Goal: Task Accomplishment & Management: Complete application form

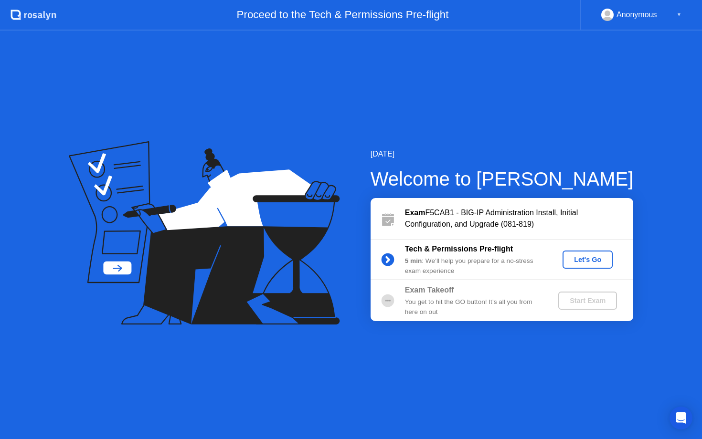
click at [580, 259] on div "Let's Go" at bounding box center [587, 260] width 43 height 8
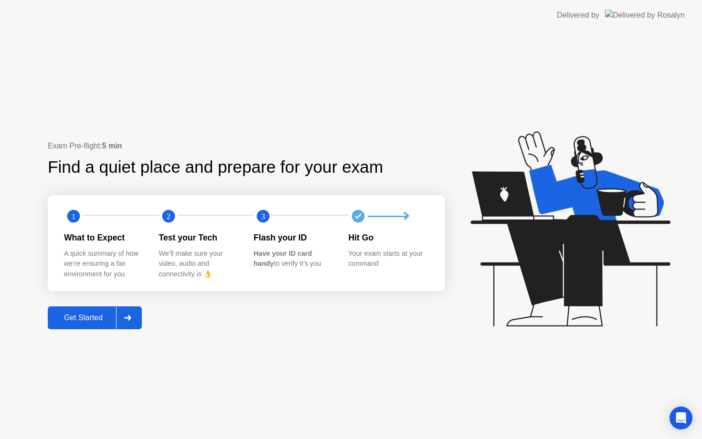
click at [88, 319] on div "Get Started" at bounding box center [83, 318] width 65 height 9
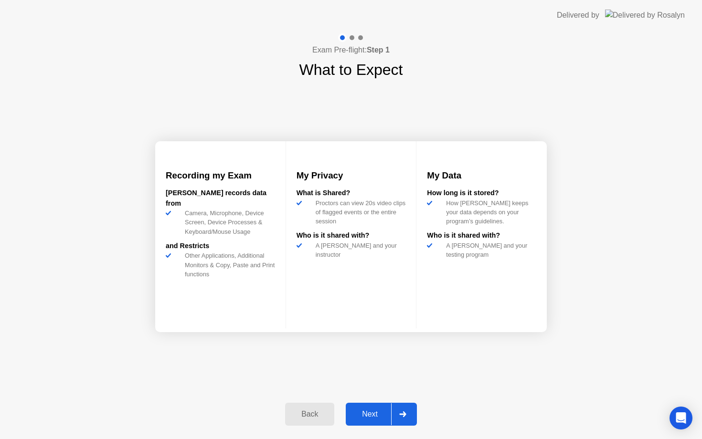
click at [370, 417] on div "Next" at bounding box center [370, 414] width 43 height 9
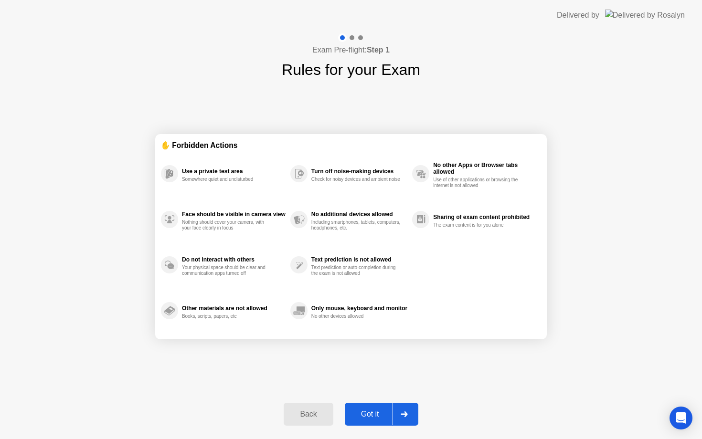
click at [377, 414] on div "Got it" at bounding box center [370, 414] width 45 height 9
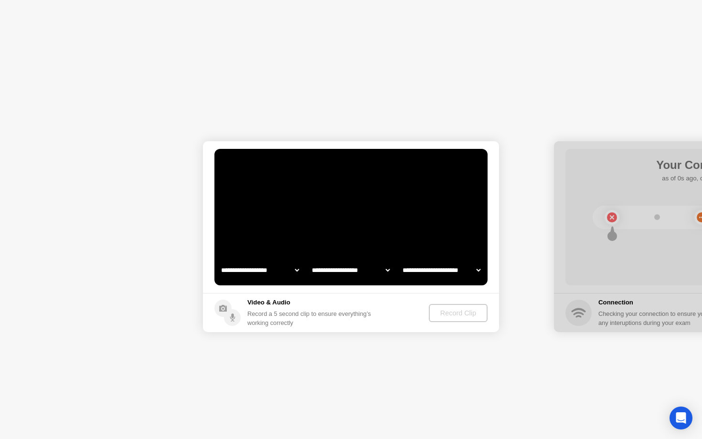
select select "**********"
select select "*******"
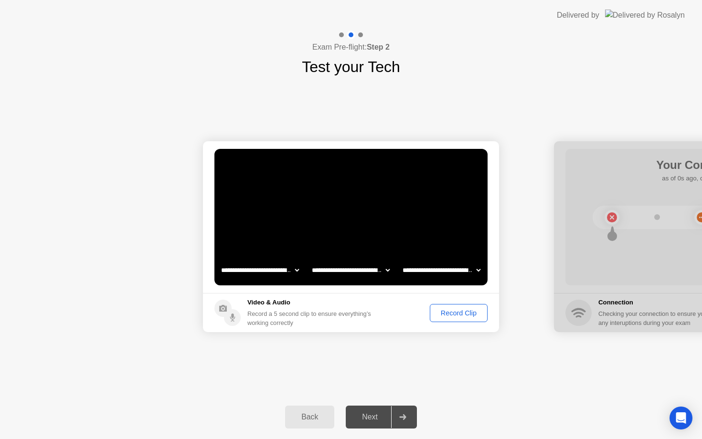
click at [455, 312] on div "Record Clip" at bounding box center [458, 313] width 51 height 8
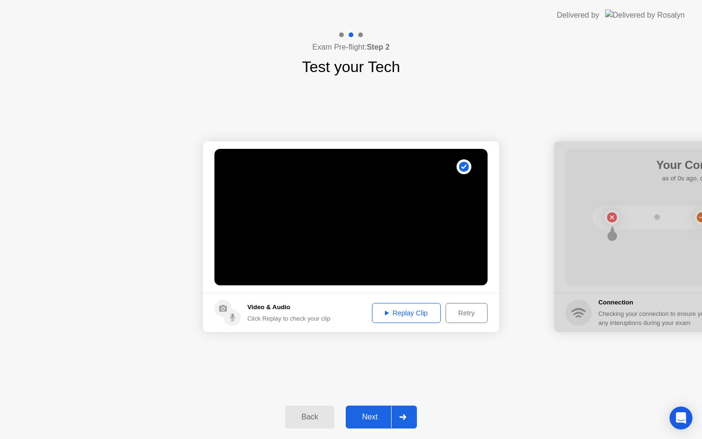
click at [376, 417] on div "Next" at bounding box center [370, 417] width 43 height 9
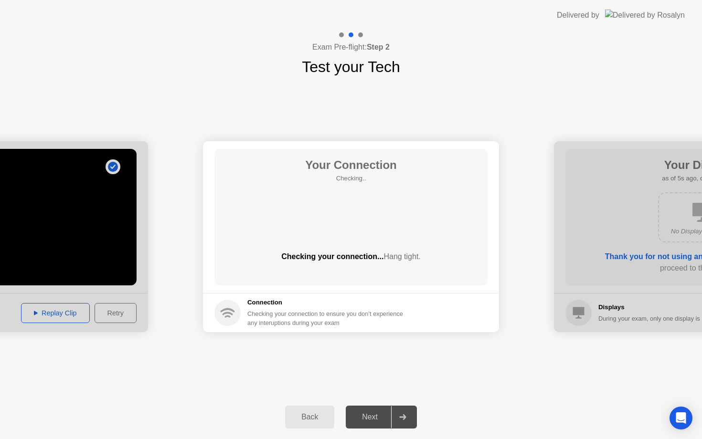
click at [228, 316] on icon at bounding box center [227, 316] width 6 height 2
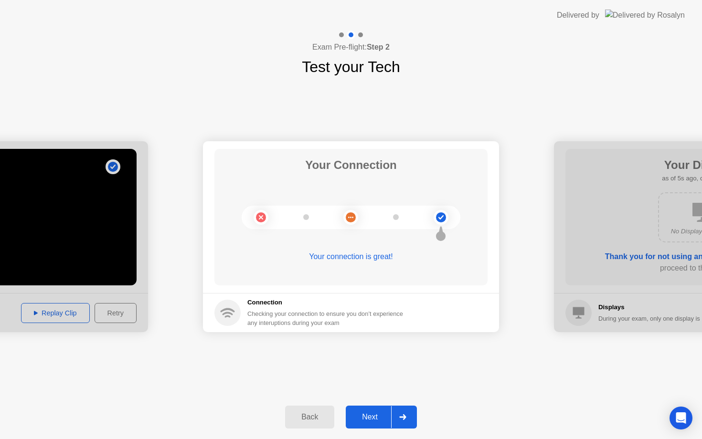
click at [375, 414] on div "Next" at bounding box center [370, 417] width 43 height 9
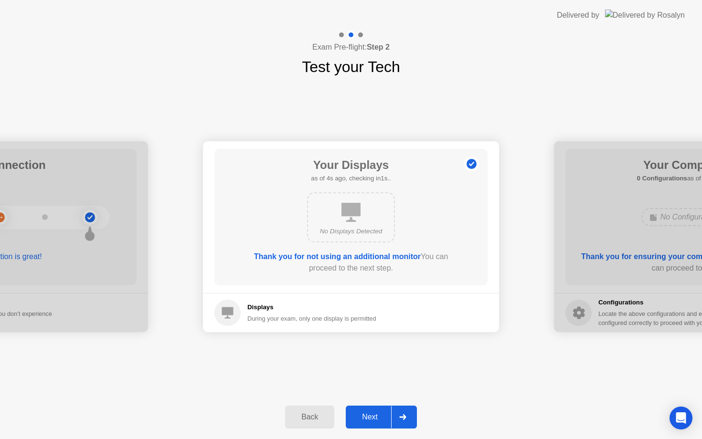
click at [381, 417] on div "Next" at bounding box center [370, 417] width 43 height 9
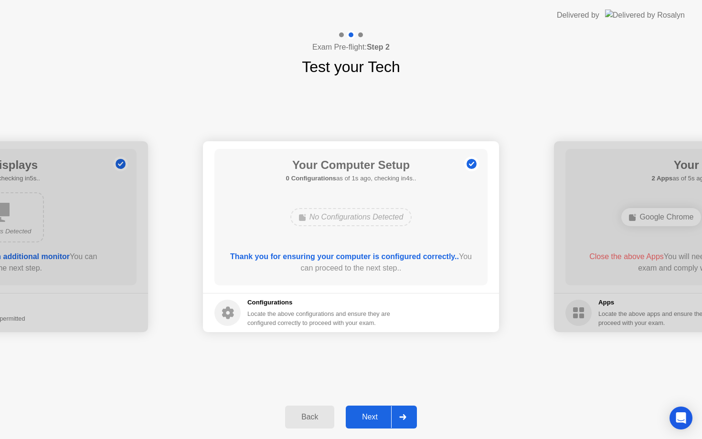
click at [372, 417] on div "Next" at bounding box center [370, 417] width 43 height 9
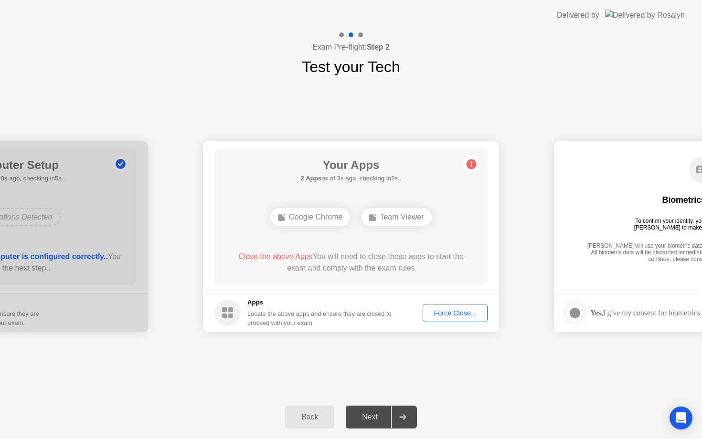
click at [312, 220] on div "Google Chrome" at bounding box center [310, 217] width 80 height 18
click at [446, 312] on div "Force Close..." at bounding box center [455, 313] width 58 height 8
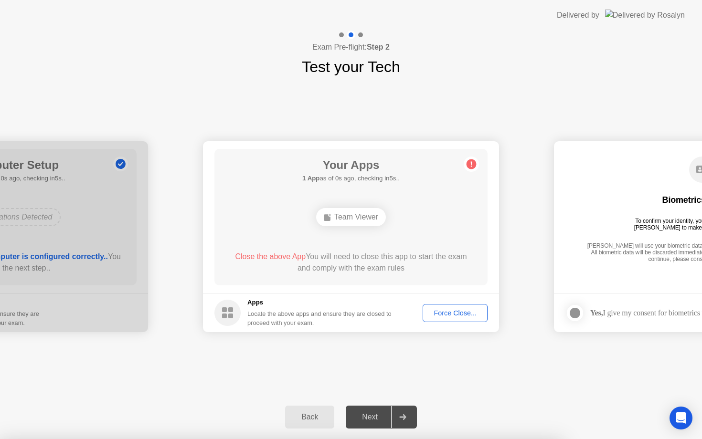
click at [460, 314] on div "Force Close..." at bounding box center [455, 313] width 58 height 8
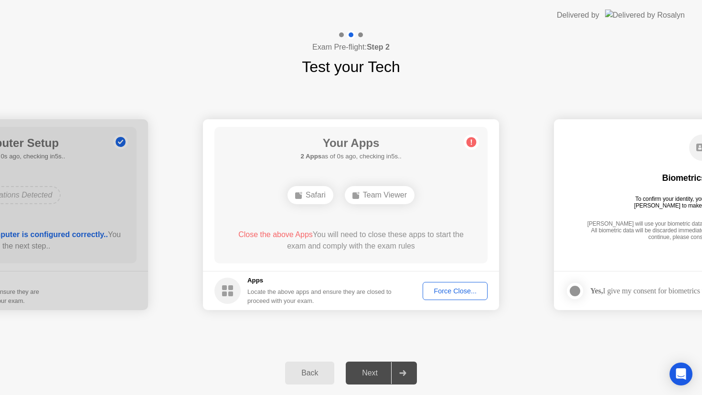
click at [444, 290] on div "Force Close..." at bounding box center [455, 292] width 58 height 8
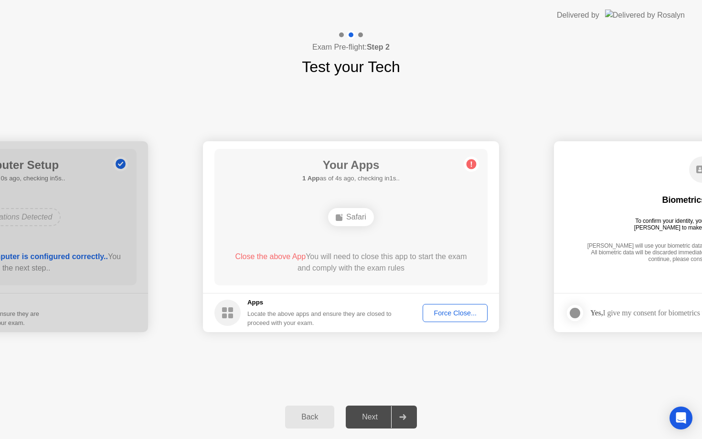
click at [448, 313] on div "Force Close..." at bounding box center [455, 313] width 58 height 8
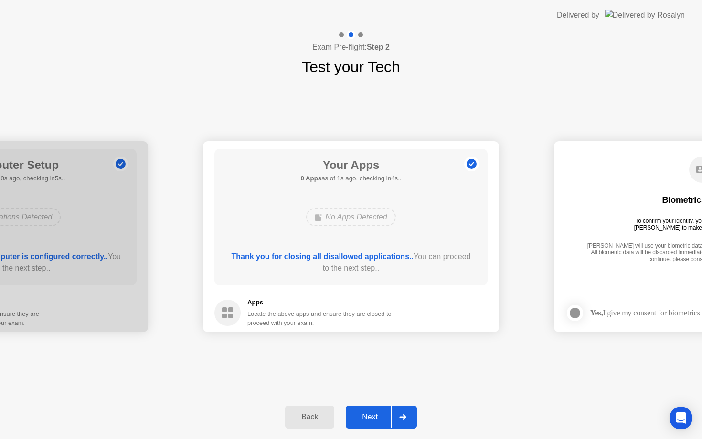
click at [373, 420] on div "Next" at bounding box center [370, 417] width 43 height 9
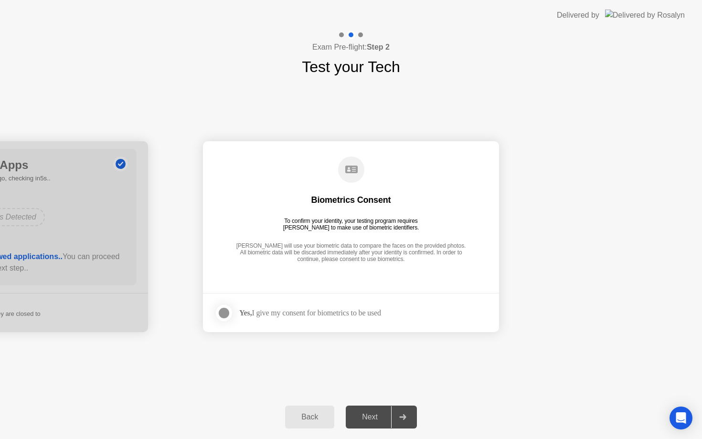
click at [226, 309] on div at bounding box center [223, 313] width 11 height 11
click at [375, 413] on div "Next" at bounding box center [370, 417] width 43 height 9
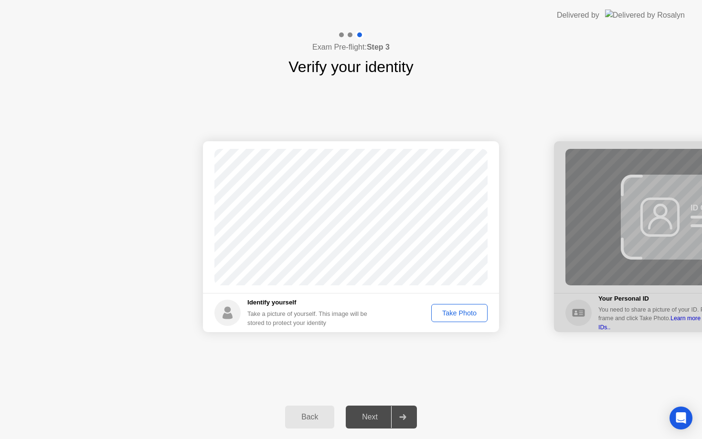
click at [452, 312] on div "Take Photo" at bounding box center [460, 313] width 50 height 8
click at [369, 417] on div "Next" at bounding box center [370, 417] width 43 height 9
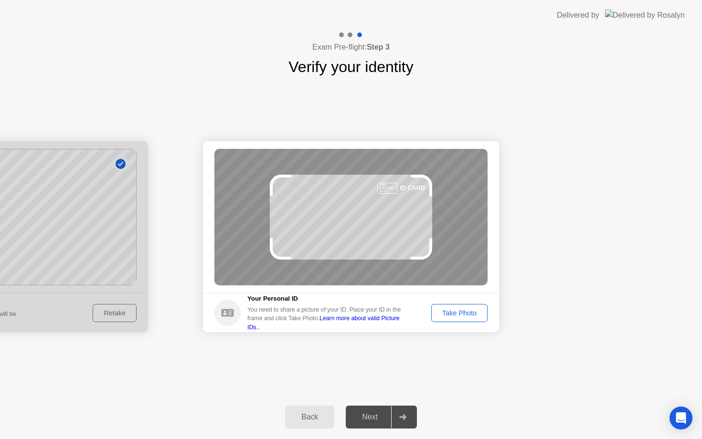
click at [466, 315] on div "Take Photo" at bounding box center [460, 313] width 50 height 8
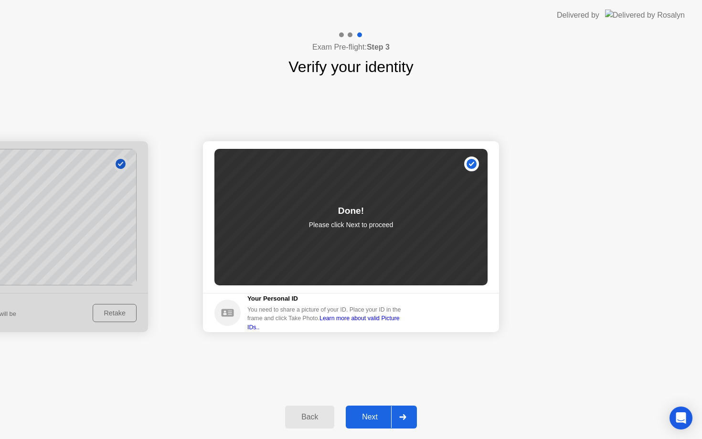
click at [376, 416] on div "Next" at bounding box center [370, 417] width 43 height 9
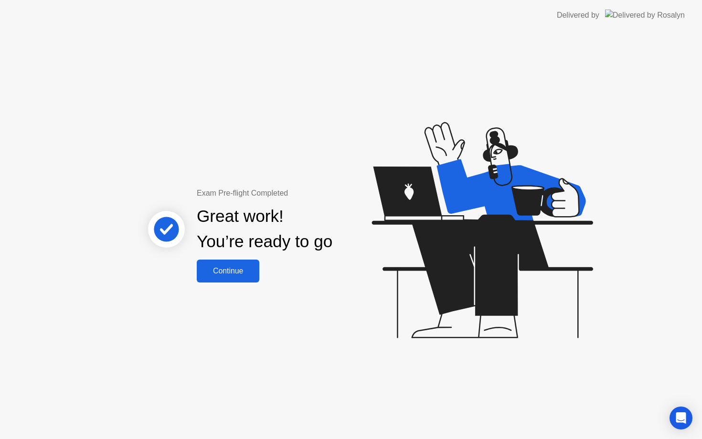
click at [222, 271] on div "Continue" at bounding box center [228, 271] width 57 height 9
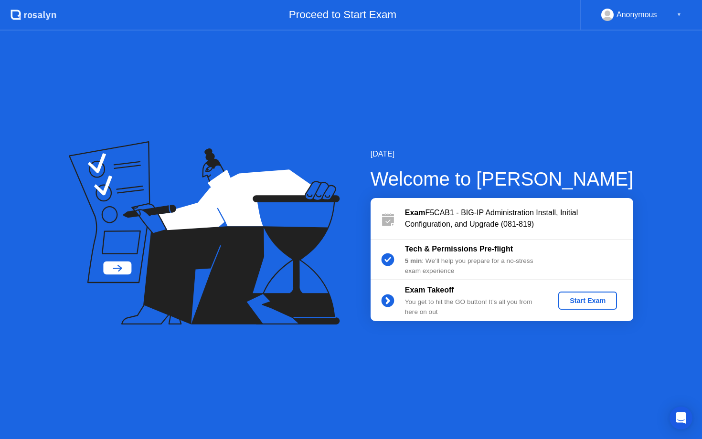
click at [579, 302] on div "Start Exam" at bounding box center [587, 301] width 51 height 8
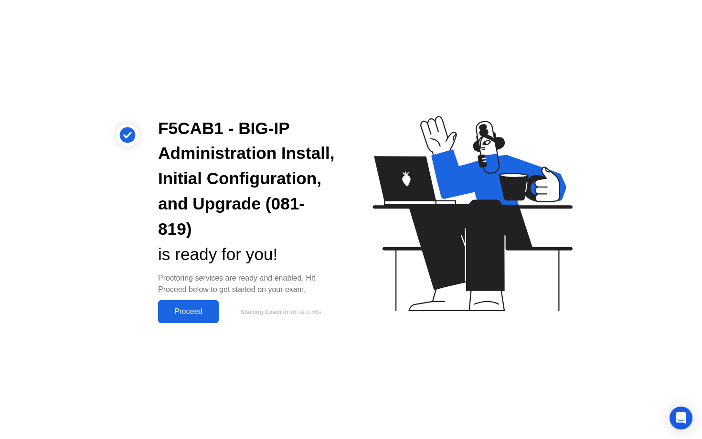
click at [192, 310] on div "Proceed" at bounding box center [188, 312] width 55 height 9
